Goal: Transaction & Acquisition: Purchase product/service

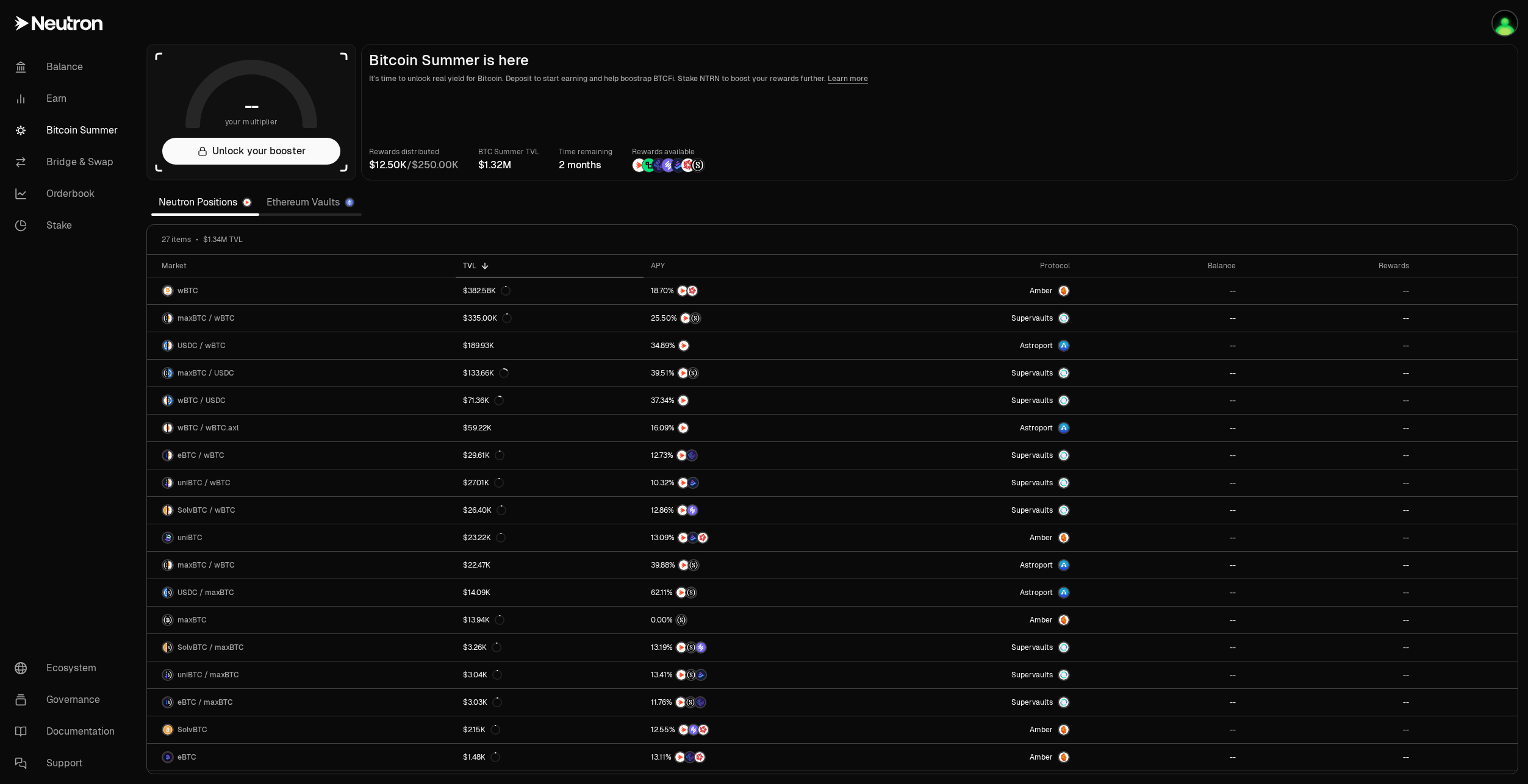
click at [81, 160] on link "Bridge & Swap" at bounding box center [69, 162] width 127 height 32
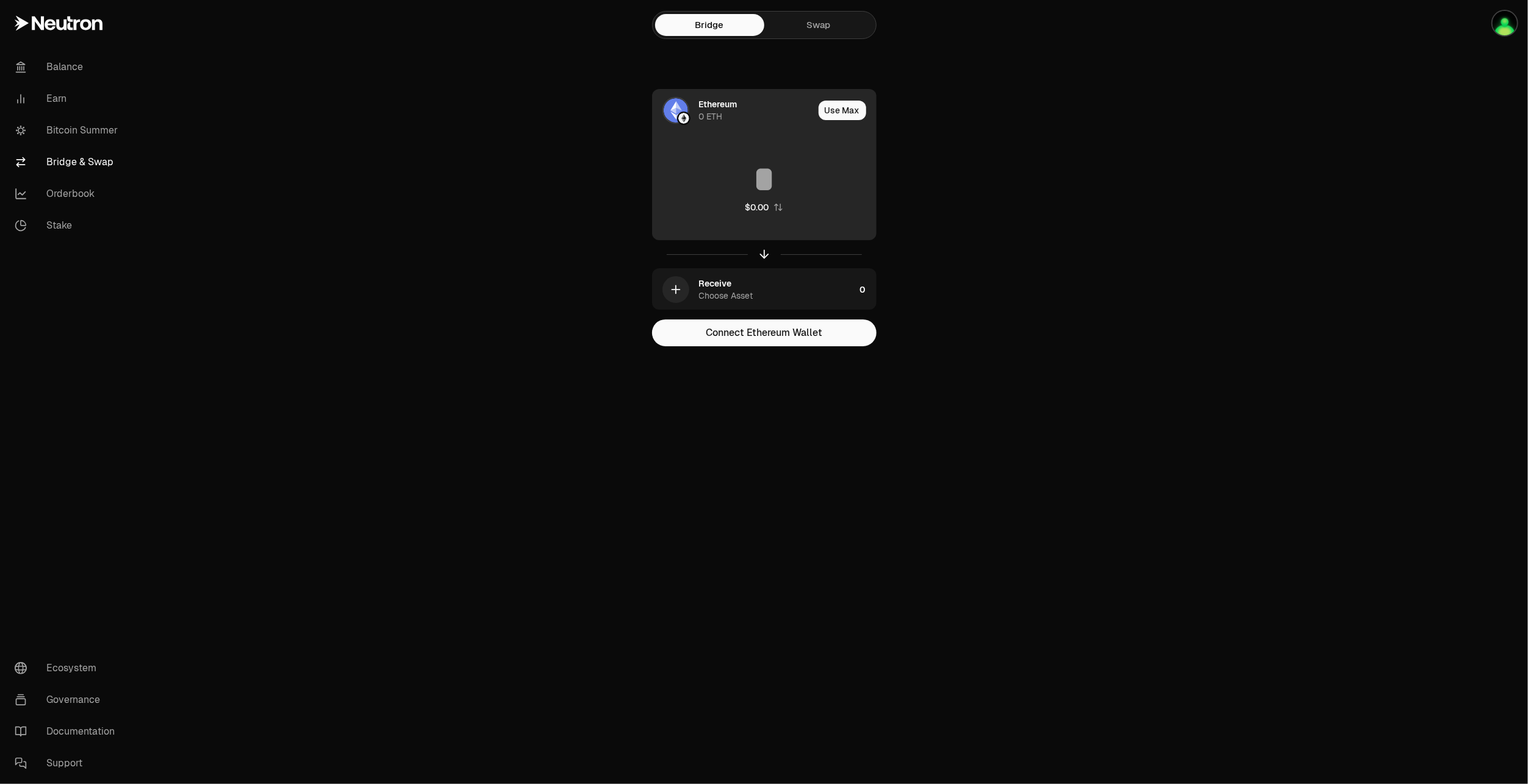
click at [708, 105] on div "Ethereum" at bounding box center [718, 104] width 38 height 12
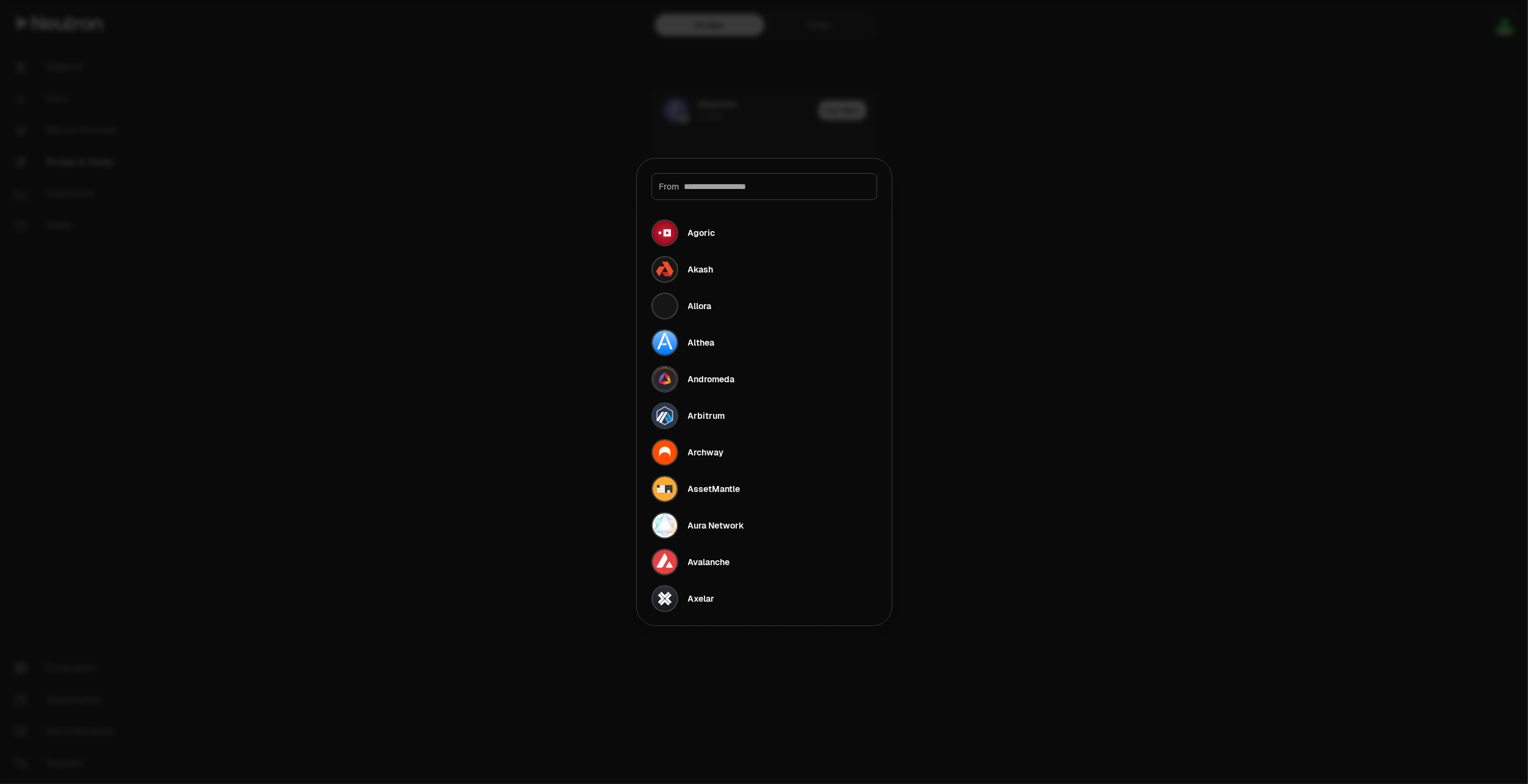
click at [718, 188] on input at bounding box center [777, 187] width 185 height 12
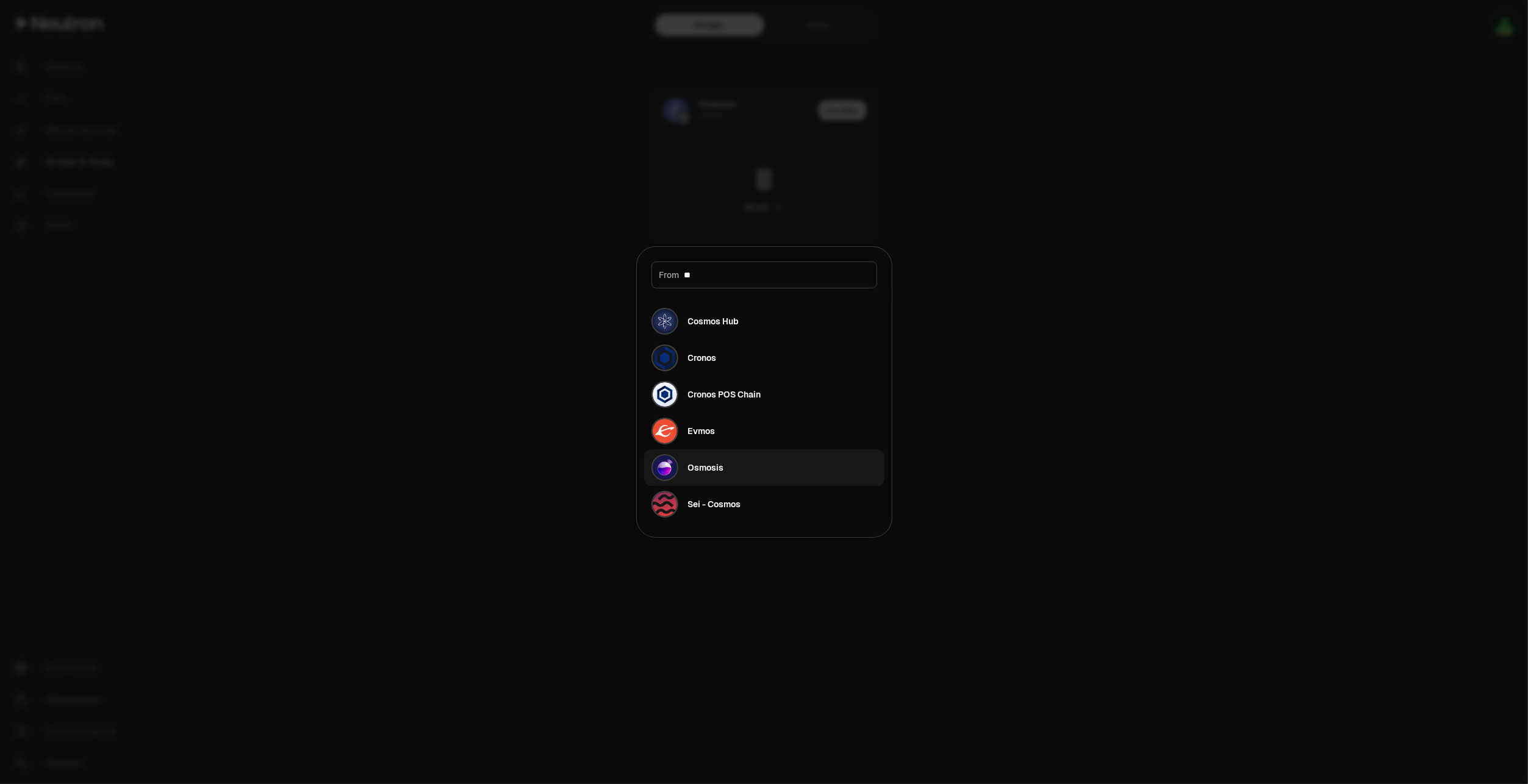
type input "**"
click at [705, 476] on div "Osmosis" at bounding box center [688, 467] width 73 height 27
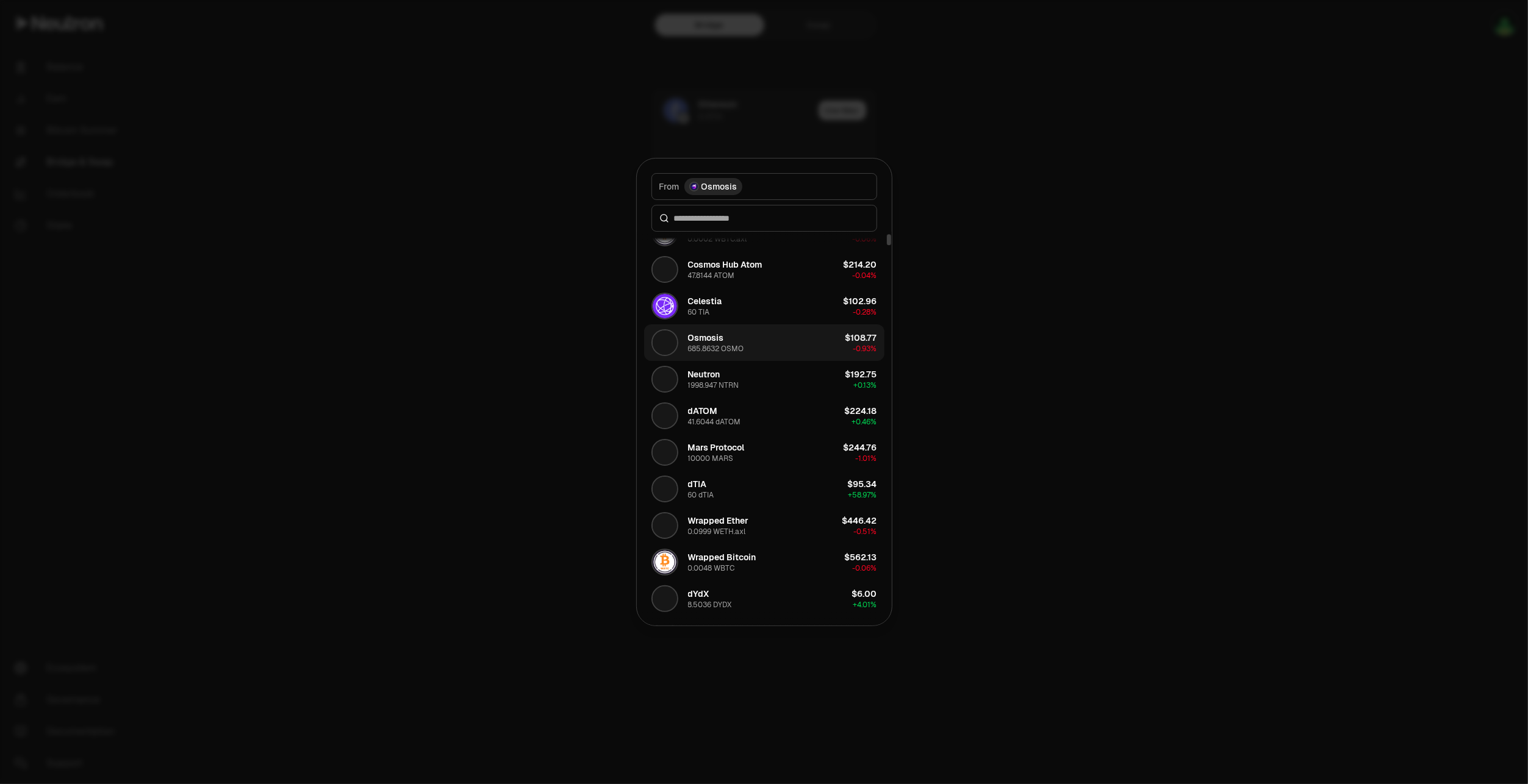
scroll to position [183, 0]
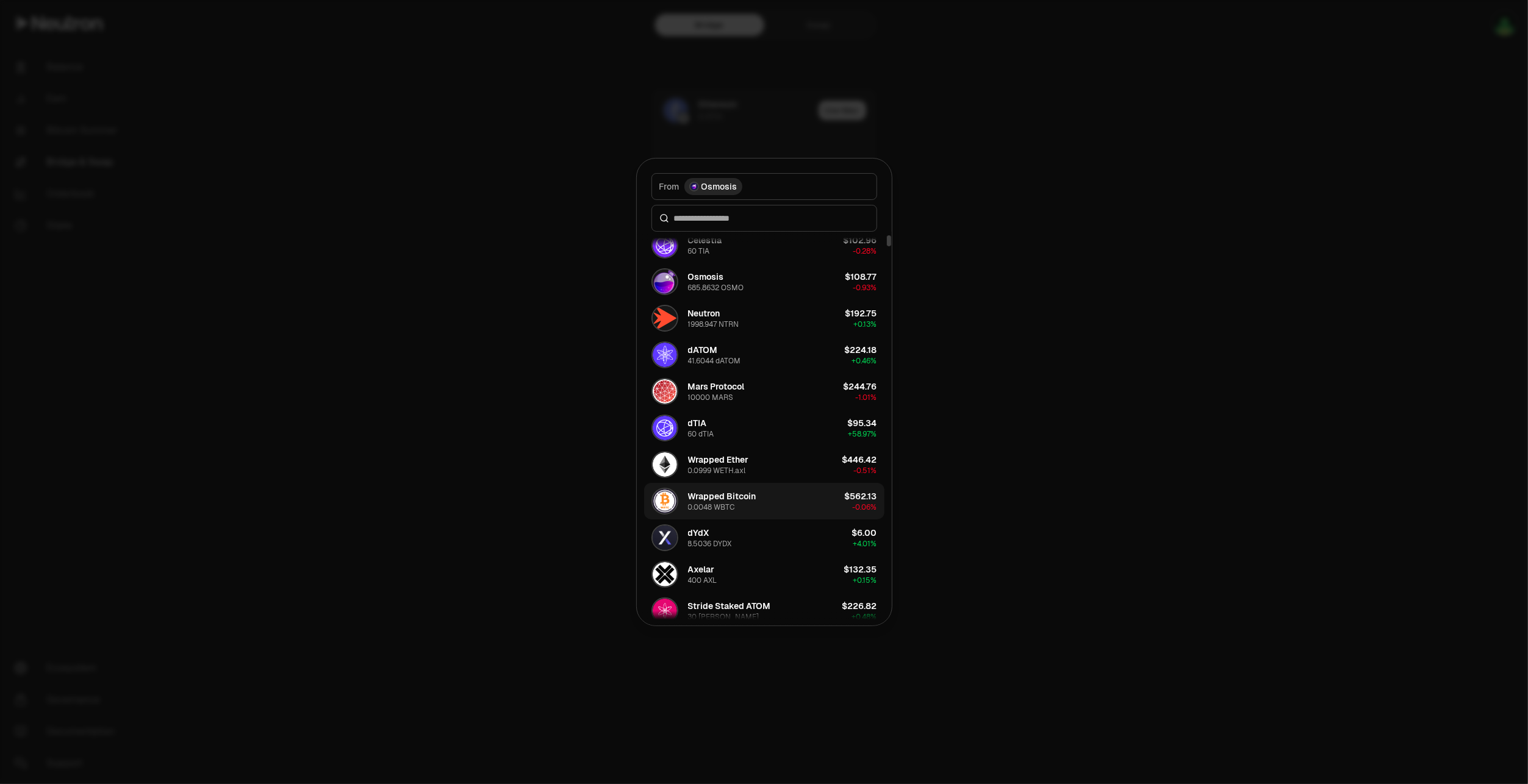
click at [726, 498] on div "Wrapped Bitcoin" at bounding box center [722, 497] width 69 height 12
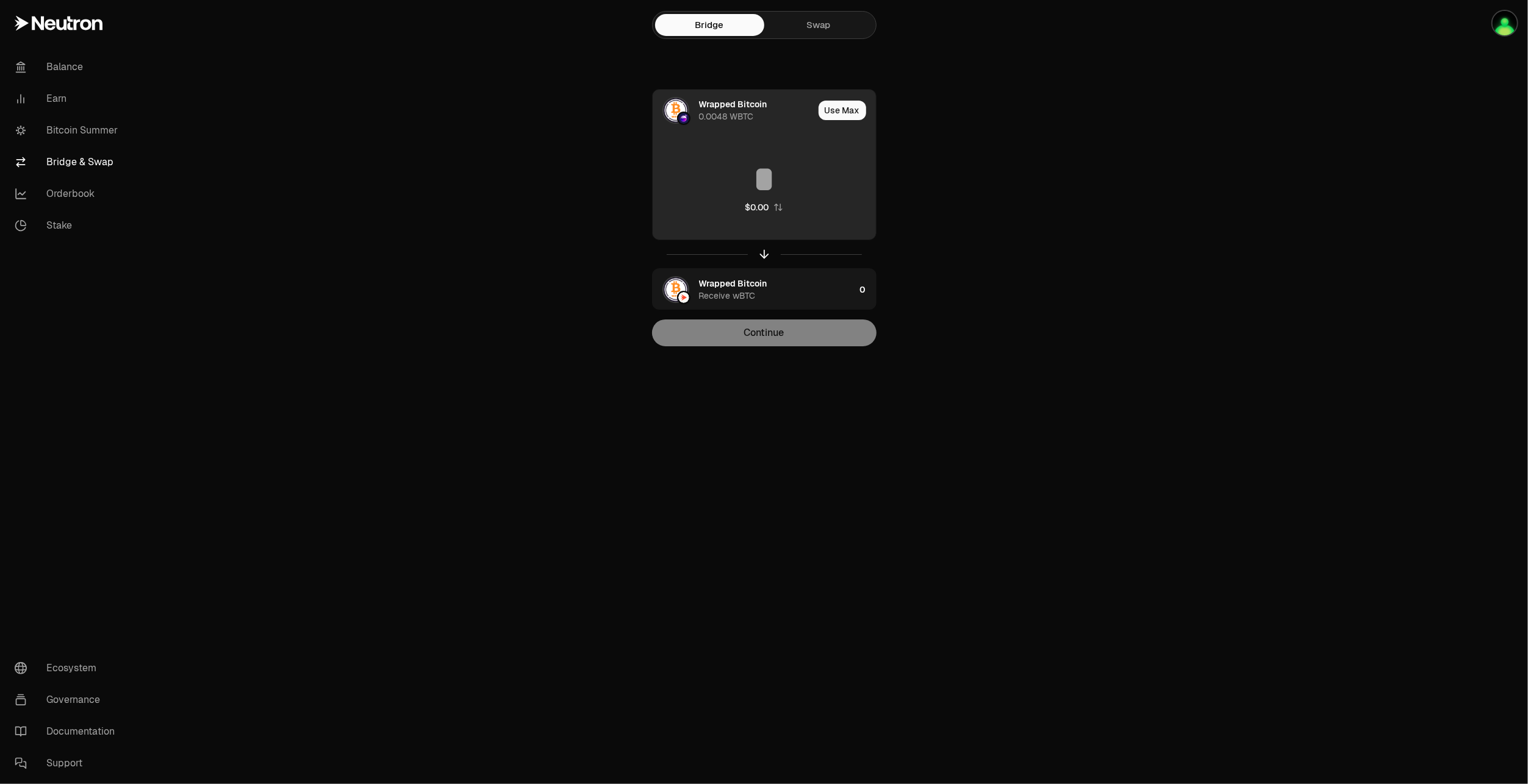
click at [797, 177] on input at bounding box center [764, 179] width 223 height 36
paste input "**********"
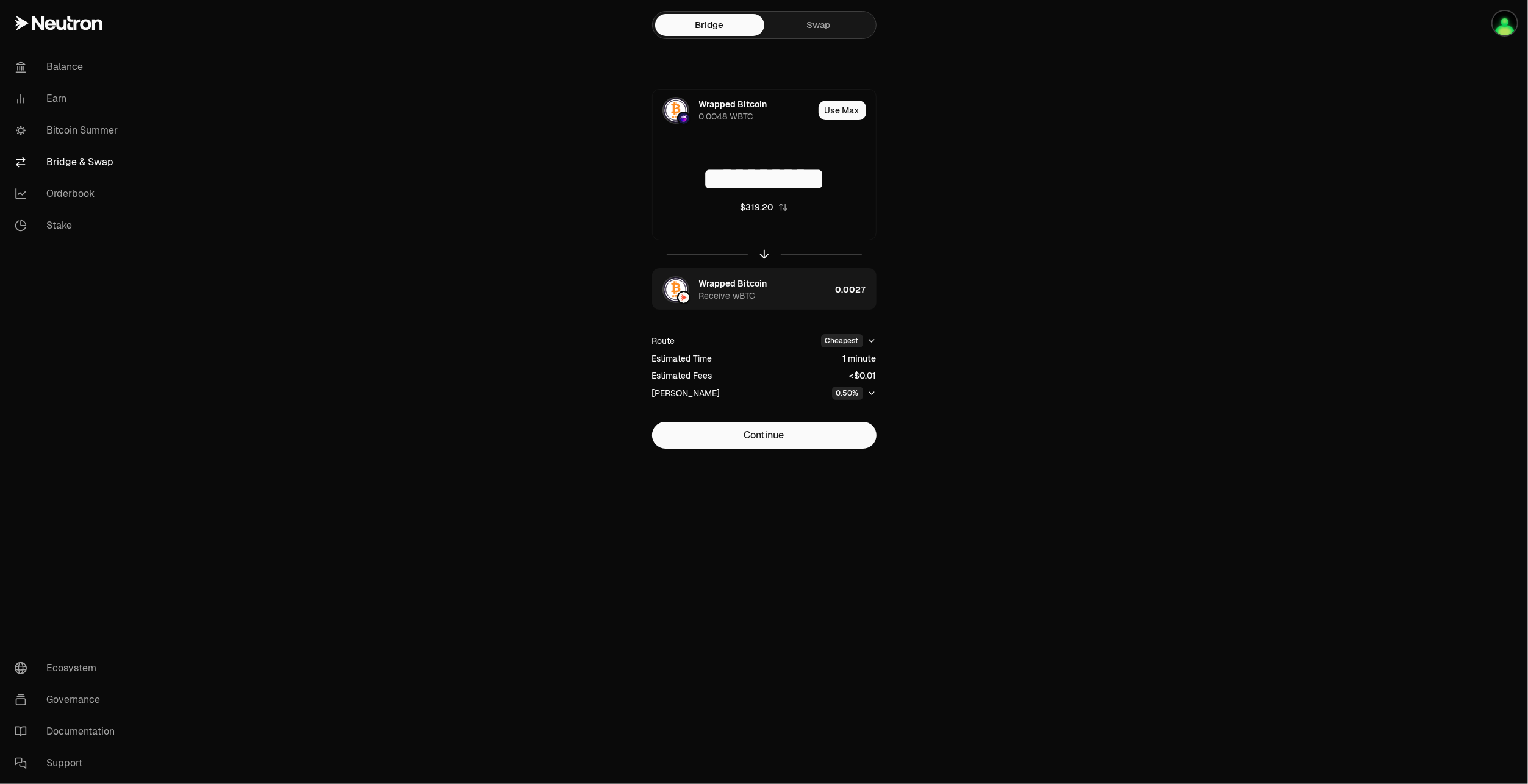
type input "**********"
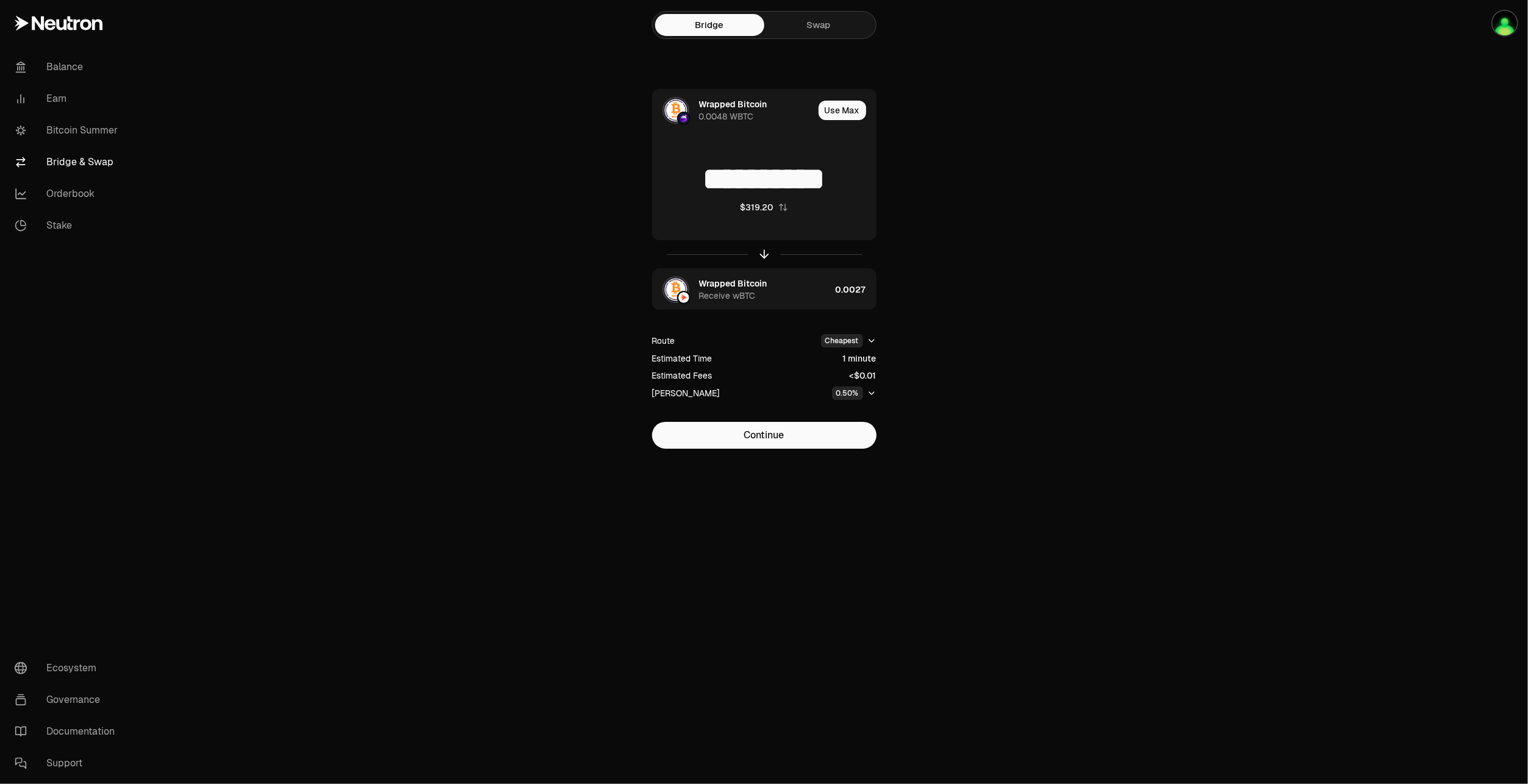
click at [873, 389] on icon "button" at bounding box center [871, 392] width 10 height 10
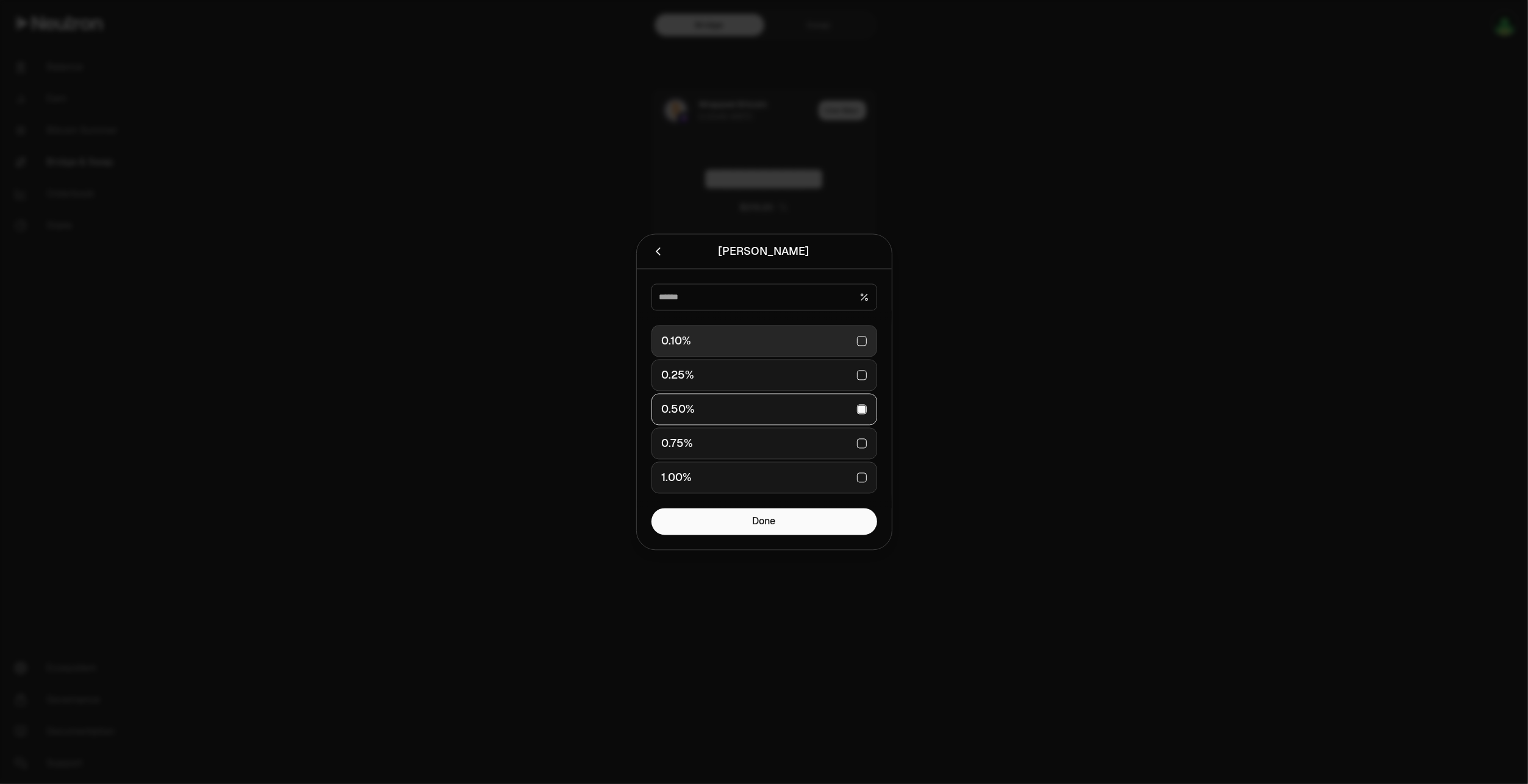
click at [863, 340] on div "0.10%" at bounding box center [764, 341] width 205 height 27
click at [821, 529] on button "Done" at bounding box center [764, 522] width 226 height 27
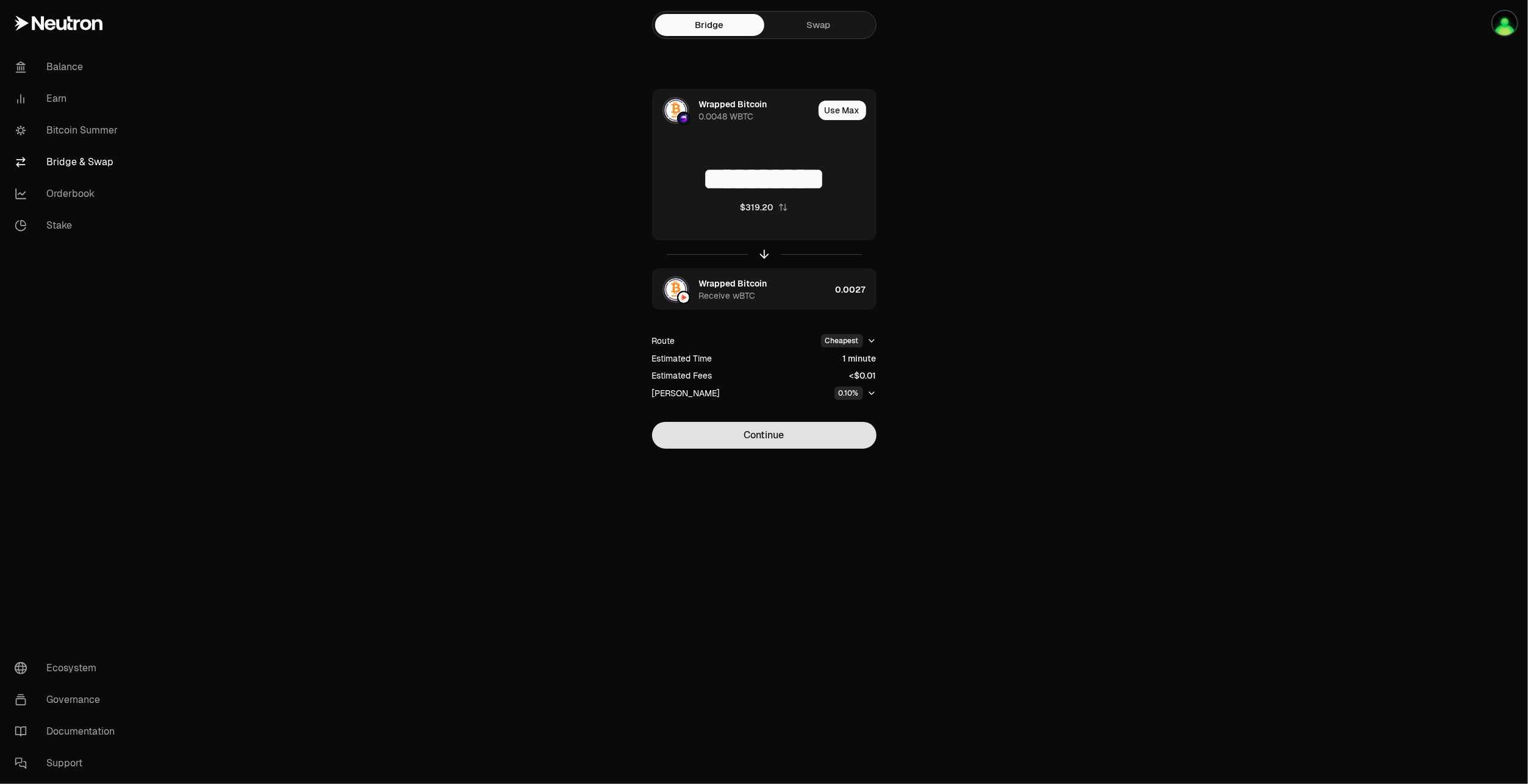
click at [813, 439] on button "Continue" at bounding box center [764, 435] width 224 height 27
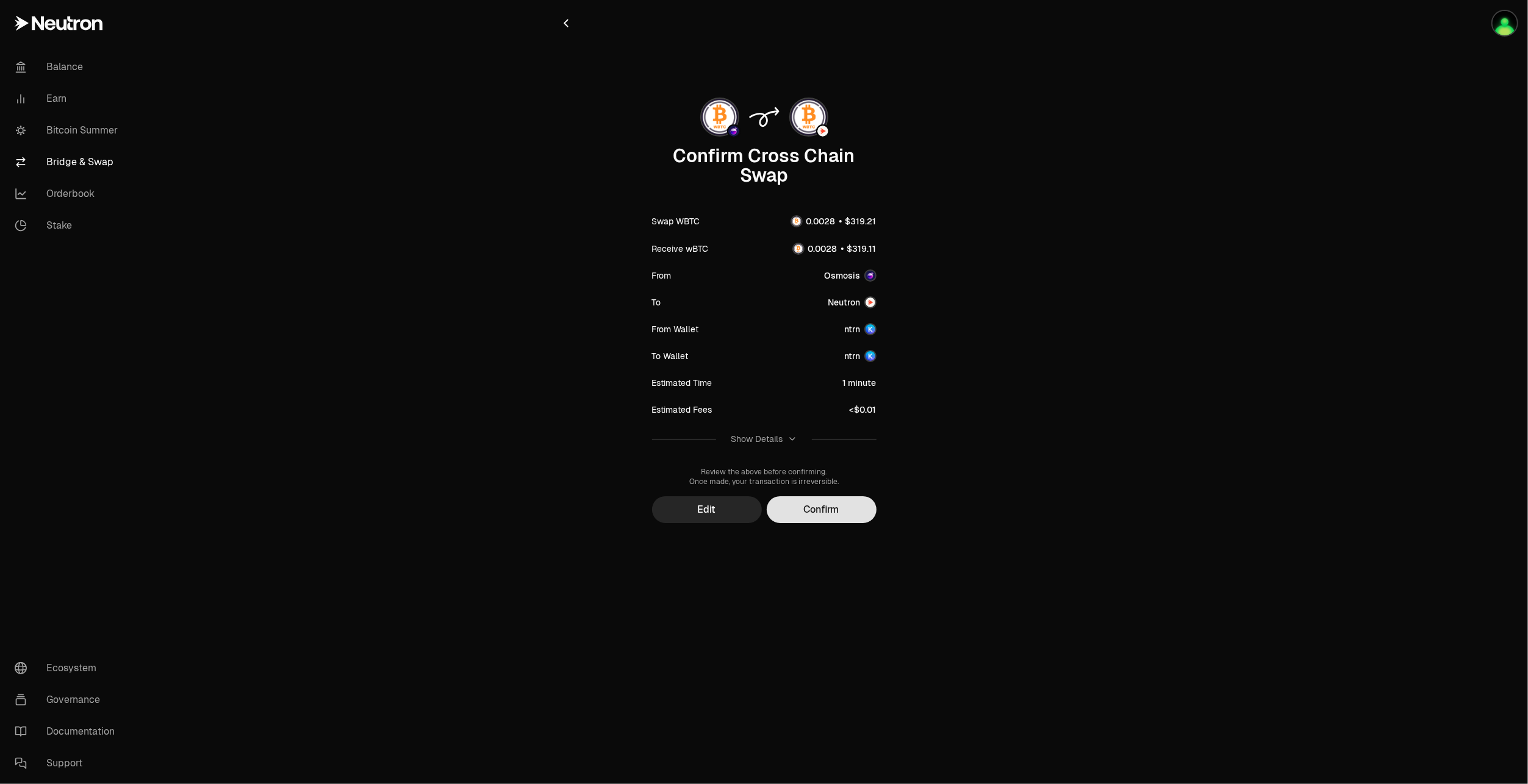
click at [817, 512] on button "Confirm" at bounding box center [822, 510] width 109 height 27
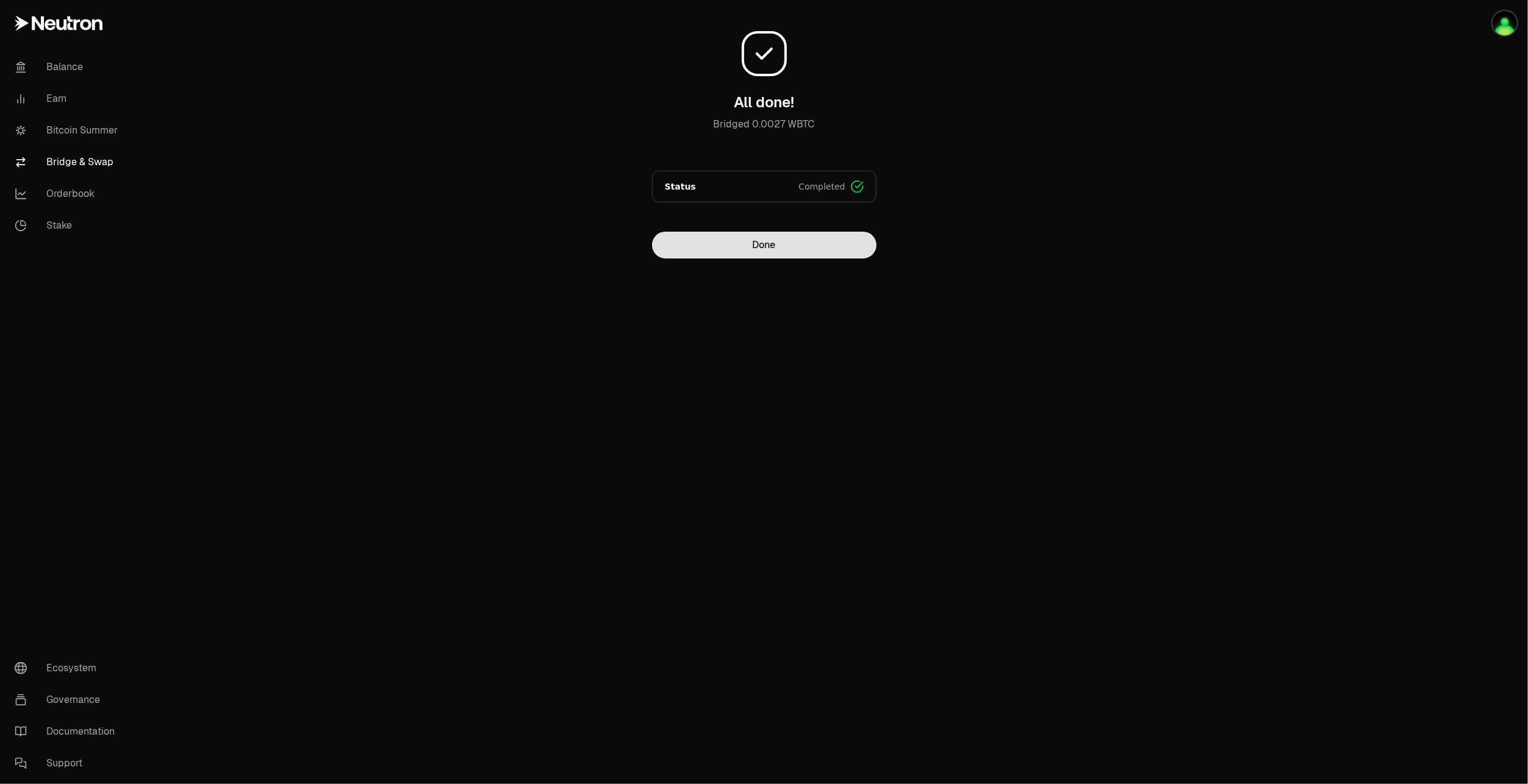
click at [789, 253] on button "Done" at bounding box center [764, 245] width 224 height 27
